Goal: Find specific page/section: Find specific page/section

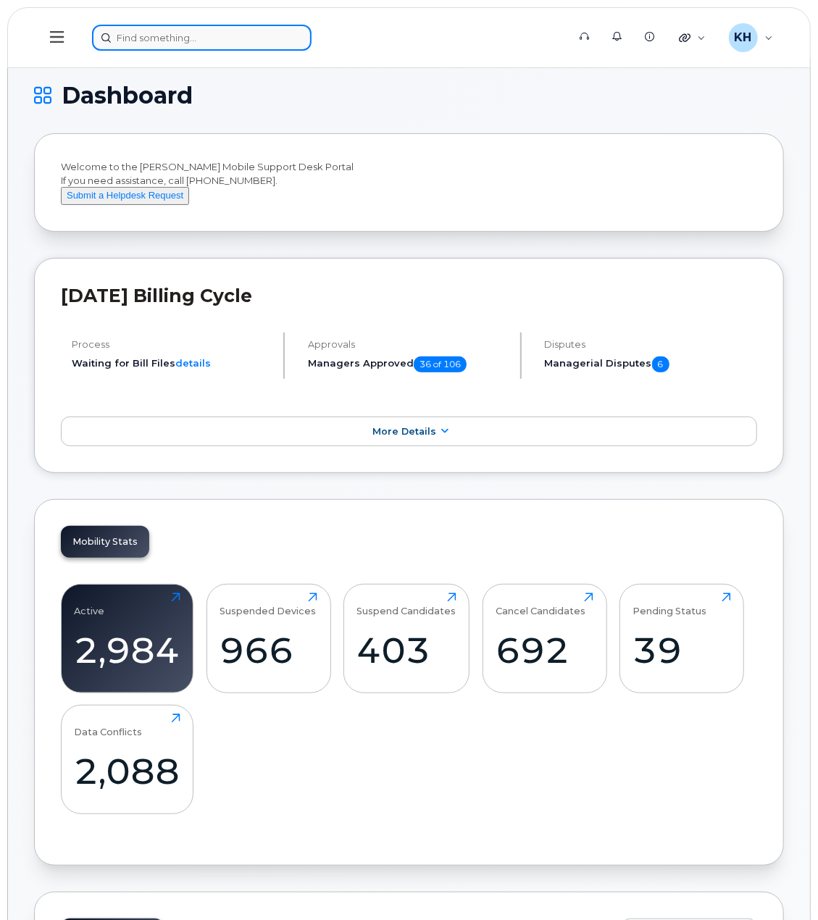
click at [244, 40] on input at bounding box center [201, 38] width 219 height 26
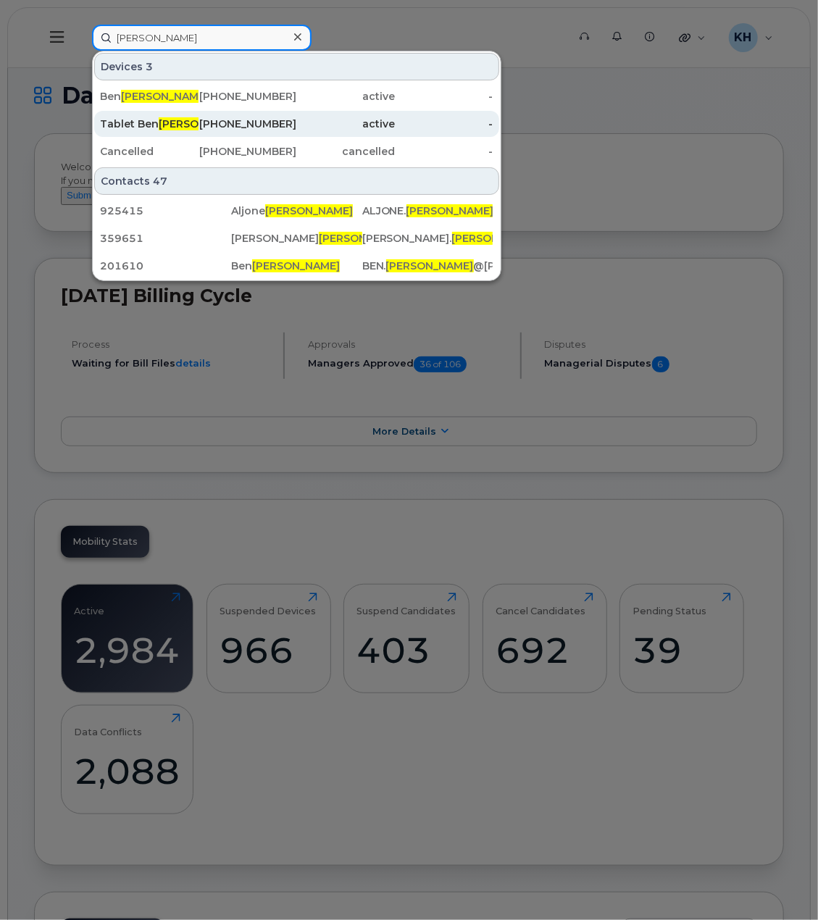
type input "[PERSON_NAME]"
click at [130, 121] on div "Tablet [PERSON_NAME]" at bounding box center [149, 124] width 98 height 14
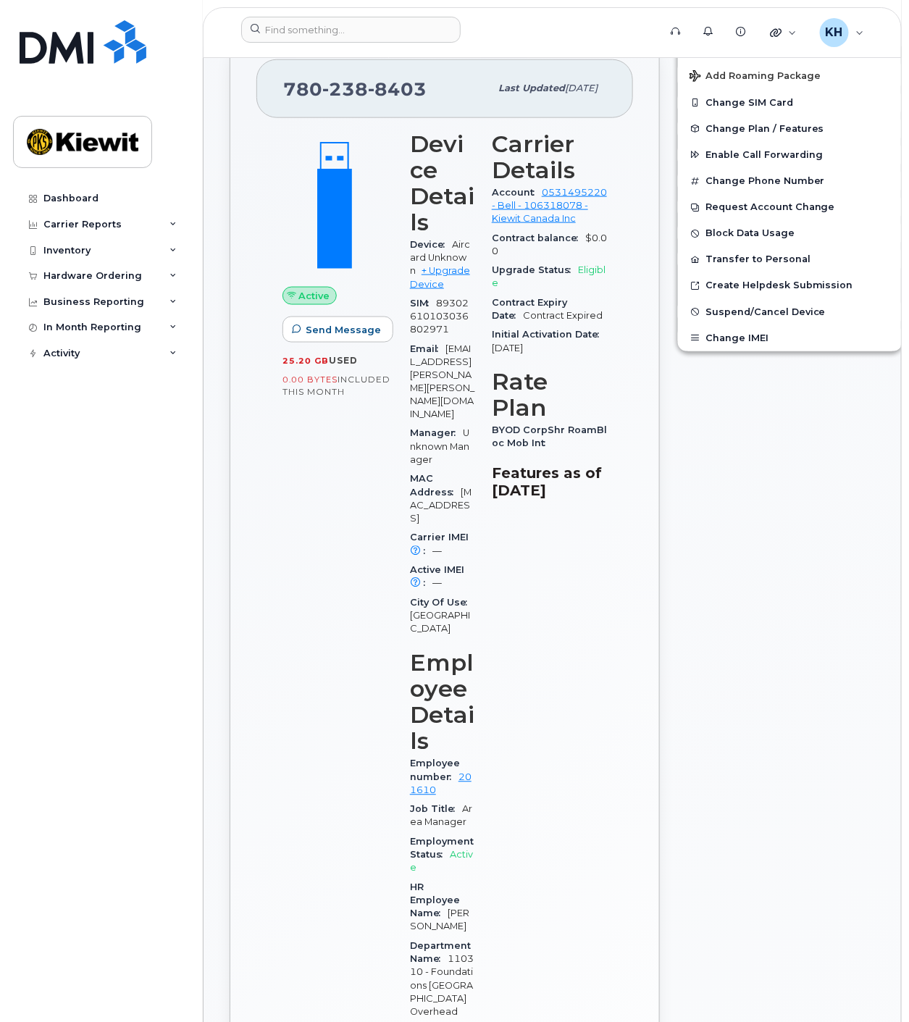
scroll to position [319, 0]
